Goal: Information Seeking & Learning: Understand process/instructions

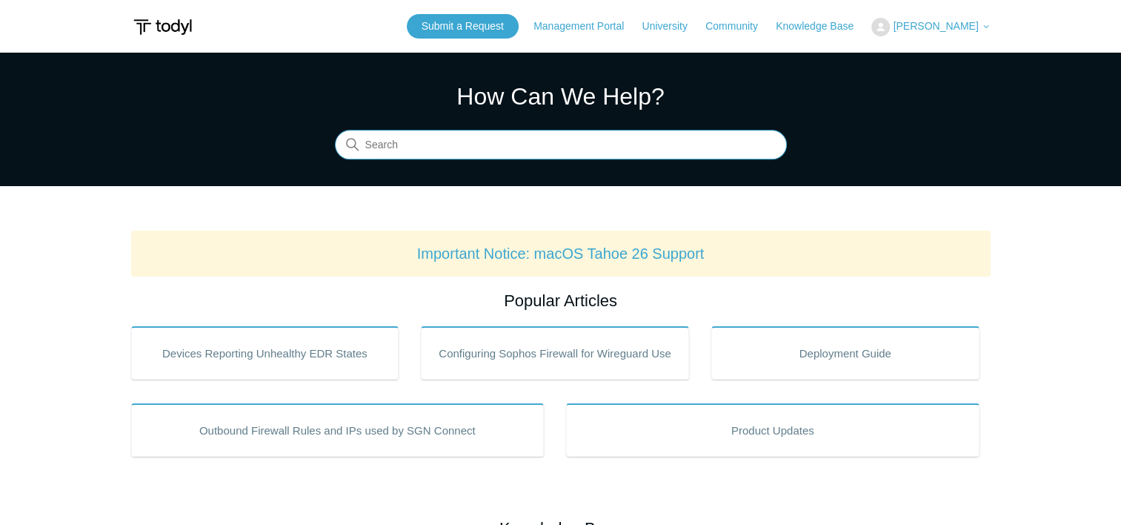
click at [581, 142] on input "Search" at bounding box center [561, 145] width 452 height 30
type input "degraded"
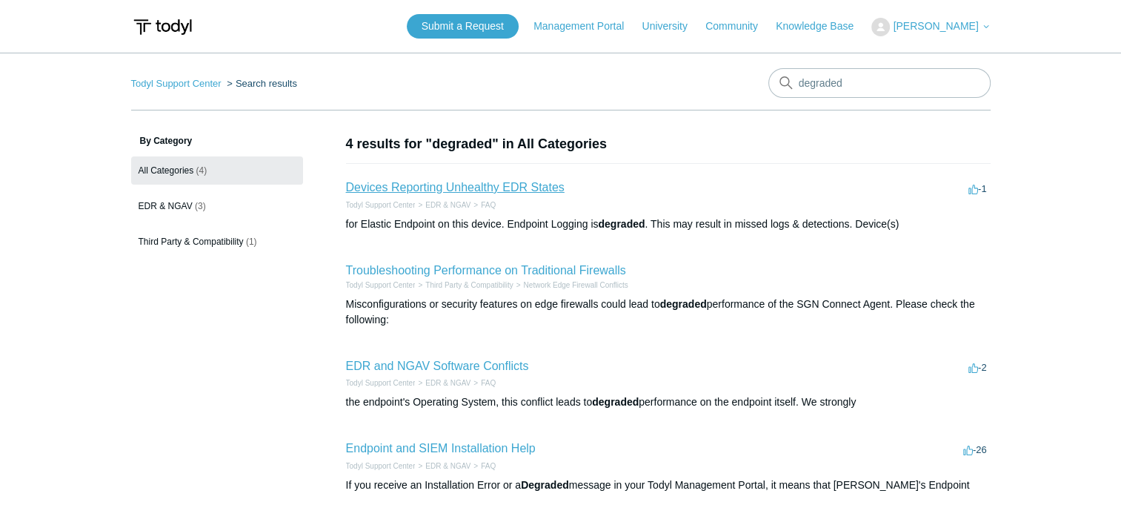
click at [419, 187] on link "Devices Reporting Unhealthy EDR States" at bounding box center [455, 187] width 219 height 13
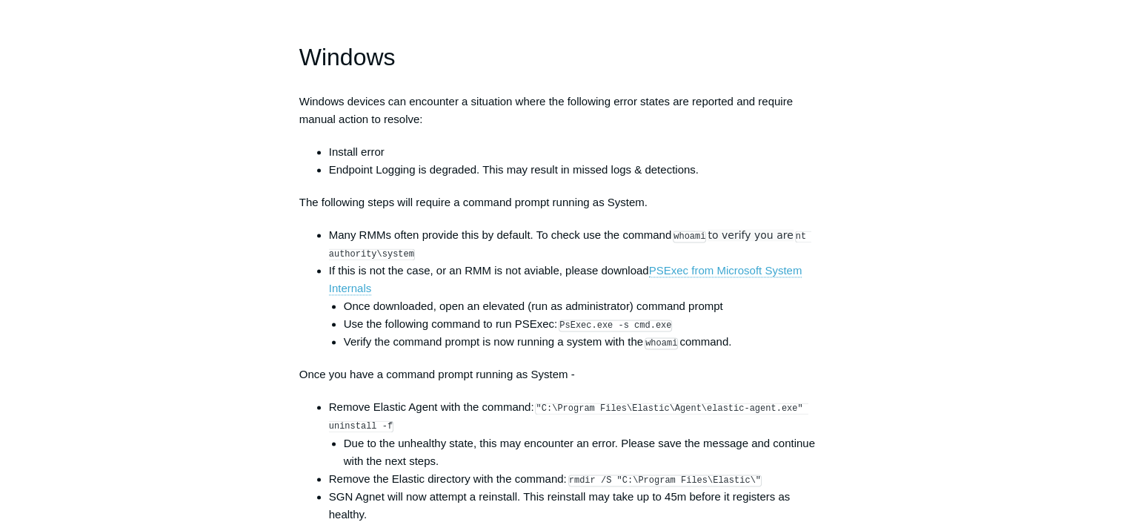
scroll to position [2075, 0]
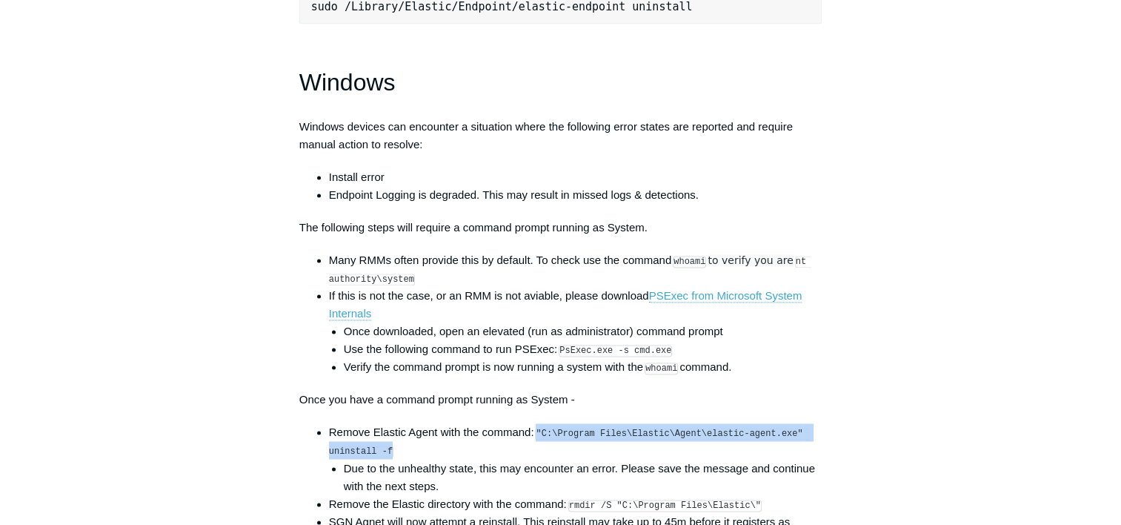
drag, startPoint x: 540, startPoint y: 443, endPoint x: 414, endPoint y: 461, distance: 127.2
click at [414, 461] on li "Remove Elastic Agent with the command: "C:\Program Files\Elastic\Agent\elastic-…" at bounding box center [575, 458] width 493 height 71
copy code ""C:\Program Files\Elastic\Agent\elastic-agent.exe" uninstall -f"
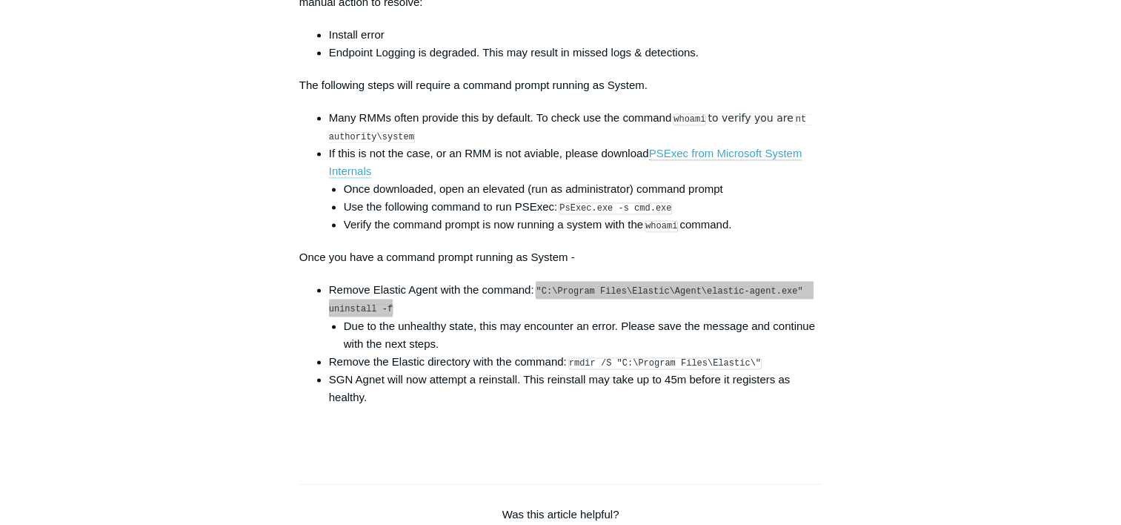
scroll to position [2223, 0]
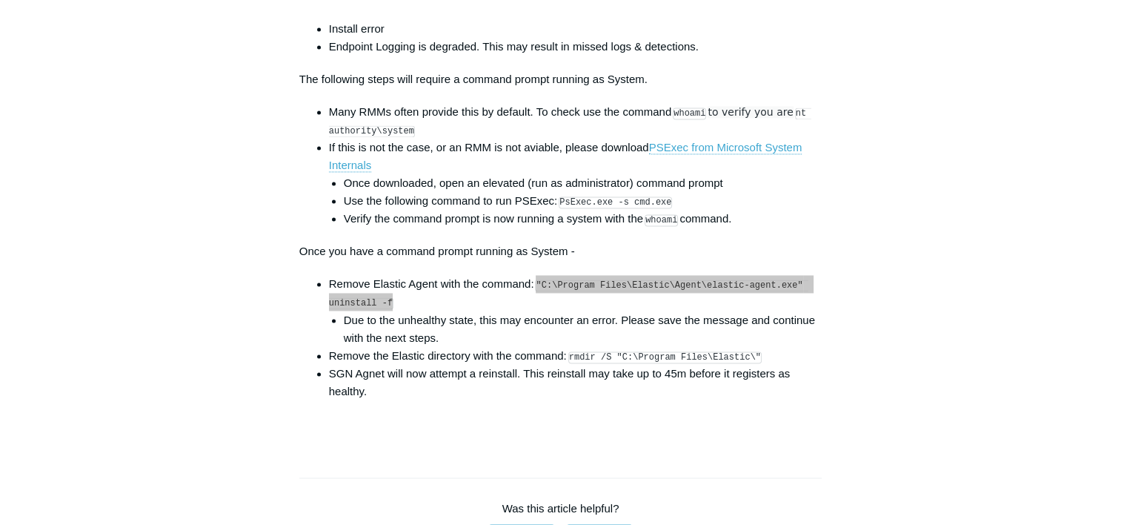
drag, startPoint x: 809, startPoint y: 362, endPoint x: 602, endPoint y: 381, distance: 207.6
click at [809, 362] on li "Remove the Elastic directory with the command: rmdir /S "C:\Program Files\Elast…" at bounding box center [575, 356] width 493 height 18
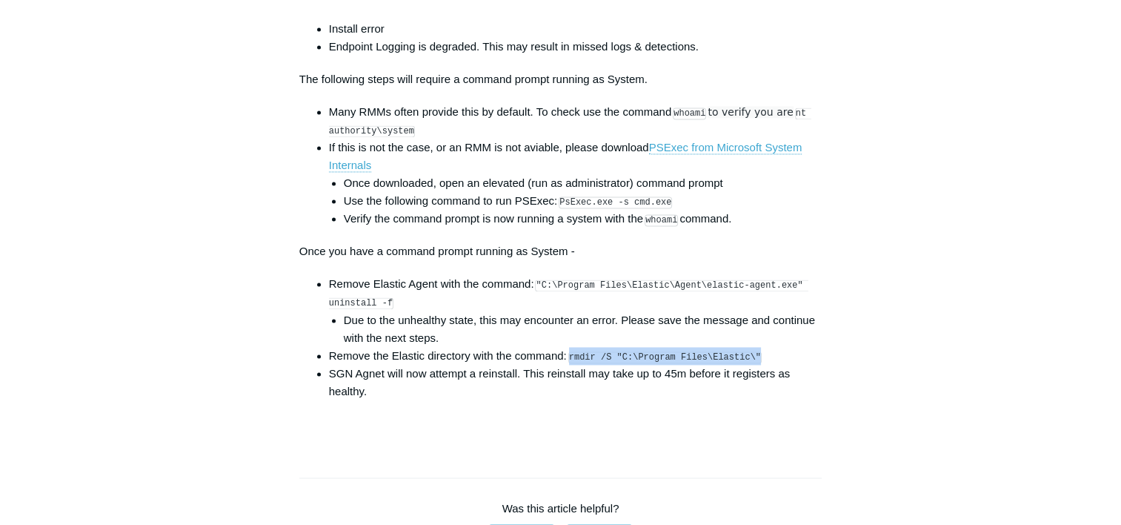
drag, startPoint x: 572, startPoint y: 366, endPoint x: 750, endPoint y: 365, distance: 177.8
click at [750, 365] on li "Remove the Elastic directory with the command: rmdir /S "C:\Program Files\Elast…" at bounding box center [575, 356] width 493 height 18
copy code "rmdir /S "C:\Program Files\Elastic\""
drag, startPoint x: 572, startPoint y: 367, endPoint x: 835, endPoint y: 361, distance: 263.1
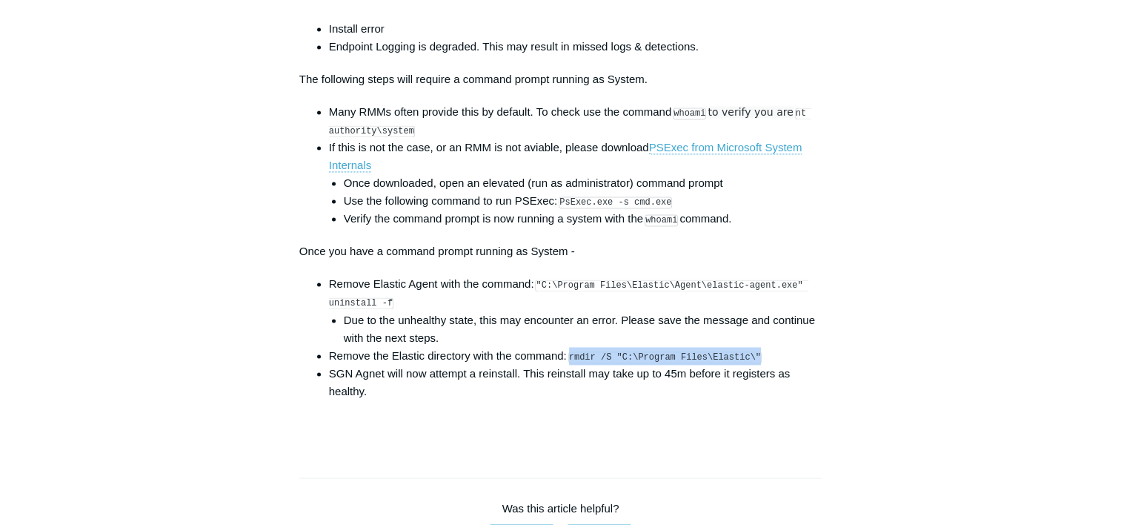
copy code "rmdir /S "C:\Program Files\Elastic\""
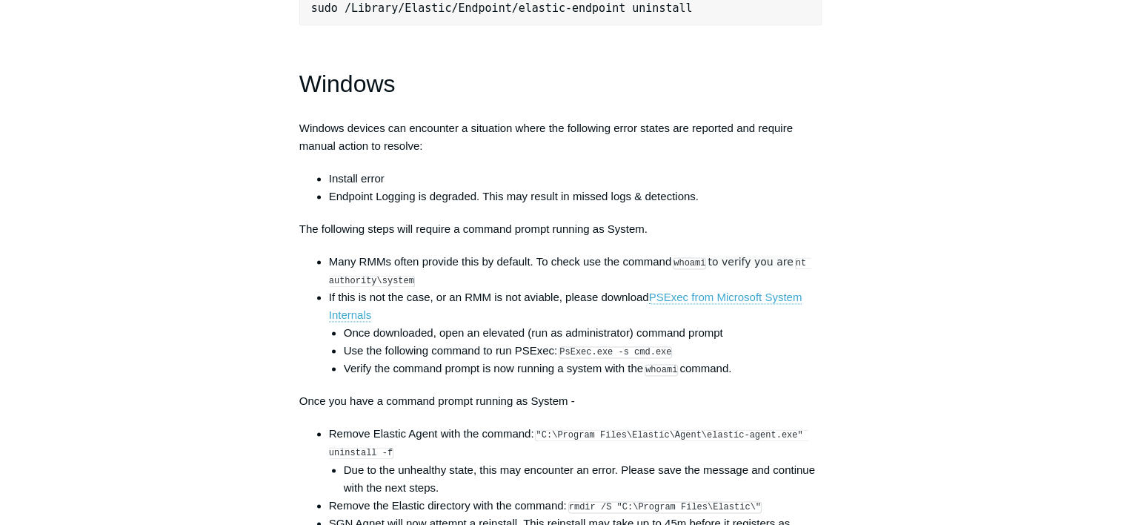
scroll to position [2075, 0]
click at [812, 204] on li "Endpoint Logging is degraded. This may result in missed logs & detections." at bounding box center [575, 195] width 493 height 18
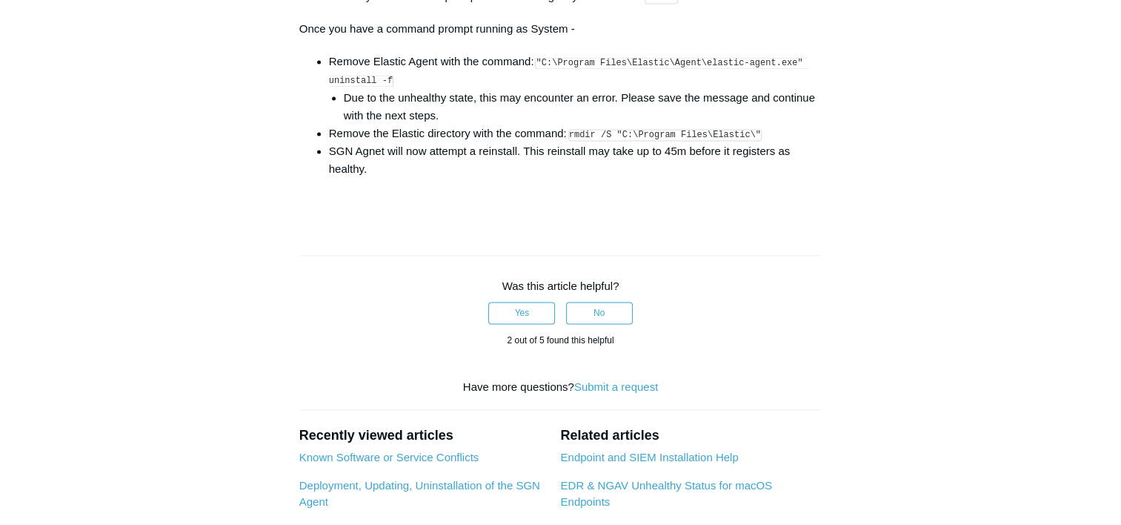
scroll to position [2297, 0]
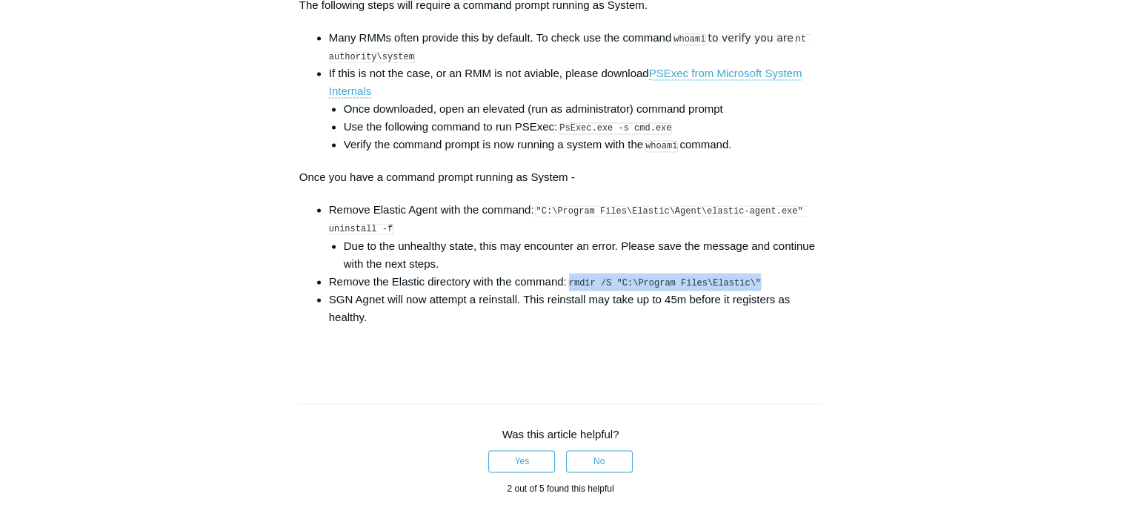
drag, startPoint x: 569, startPoint y: 294, endPoint x: 753, endPoint y: 294, distance: 183.7
click at [753, 290] on li "Remove the Elastic directory with the command: rmdir /S "C:\Program Files\Elast…" at bounding box center [575, 282] width 493 height 18
copy code "rmdir /S "C:\Program Files\Elastic\""
click at [754, 326] on li "SGN Agnet will now attempt a reinstall. This reinstall may take up to 45m befor…" at bounding box center [575, 308] width 493 height 36
drag, startPoint x: 575, startPoint y: 289, endPoint x: 682, endPoint y: 293, distance: 106.8
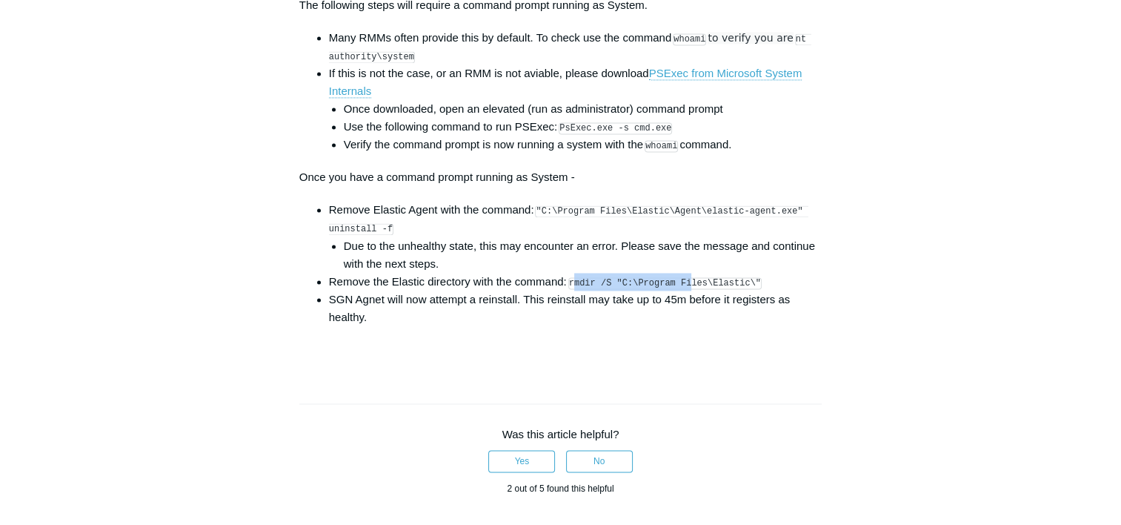
click at [682, 289] on code "rmdir /S "C:\Program Files\Elastic\"" at bounding box center [664, 283] width 193 height 12
drag, startPoint x: 682, startPoint y: 293, endPoint x: 684, endPoint y: 360, distance: 67.5
click at [684, 359] on p at bounding box center [560, 350] width 523 height 18
click at [570, 290] on li "Remove the Elastic directory with the command: rmdir /S "C:\Program Files\Elast…" at bounding box center [575, 282] width 493 height 18
drag, startPoint x: 572, startPoint y: 290, endPoint x: 752, endPoint y: 287, distance: 180.1
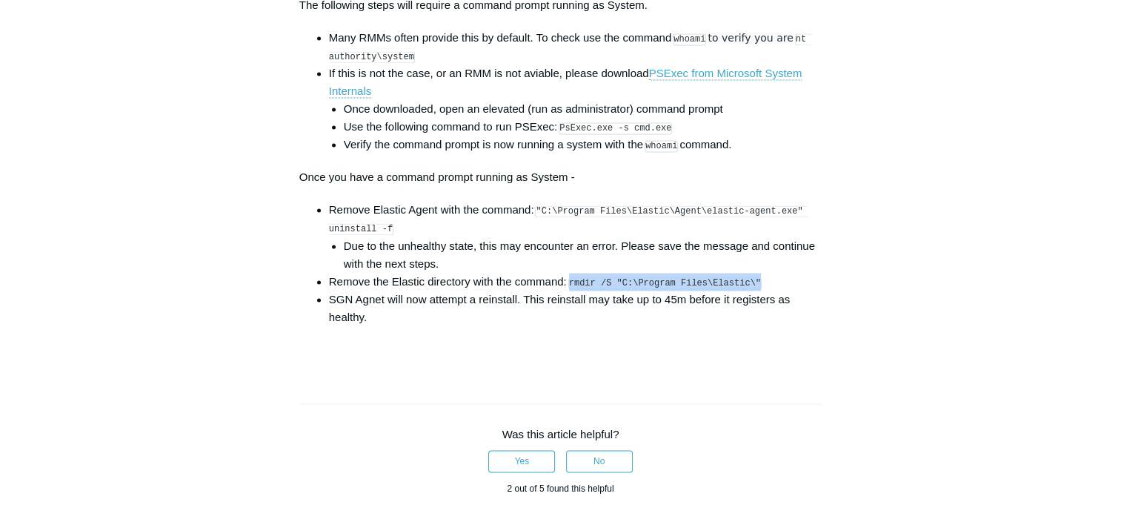
click at [752, 287] on li "Remove the Elastic directory with the command: rmdir /S "C:\Program Files\Elast…" at bounding box center [575, 282] width 493 height 18
copy code "rmdir /S "C:\Program Files\Elastic\""
